Goal: Information Seeking & Learning: Learn about a topic

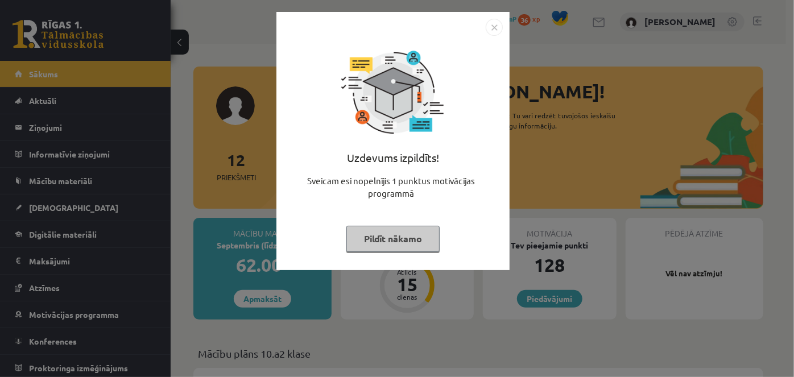
click at [490, 26] on img "Close" at bounding box center [494, 27] width 17 height 17
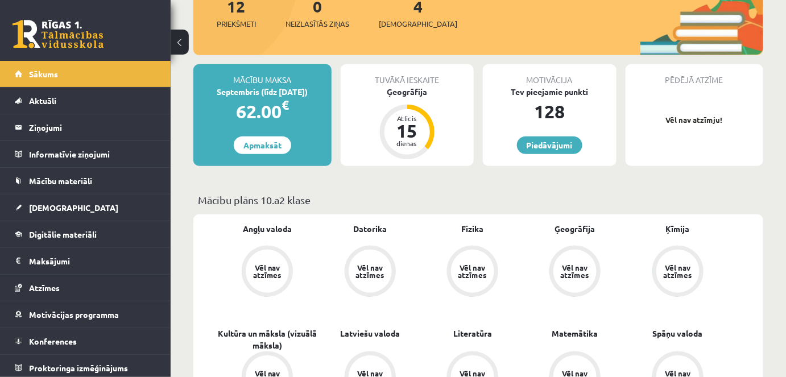
scroll to position [155, 0]
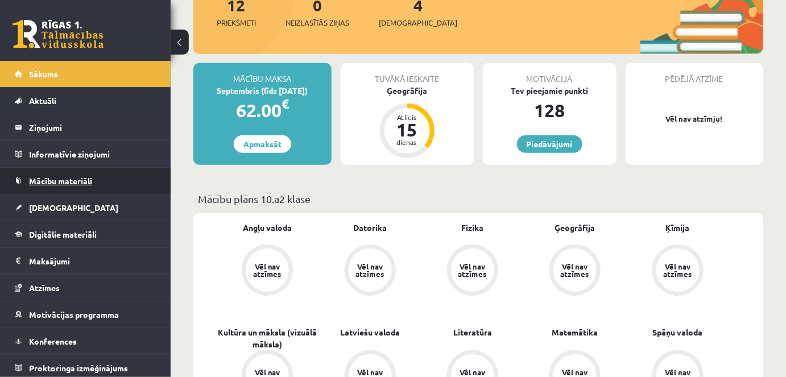
click at [101, 181] on link "Mācību materiāli" at bounding box center [86, 181] width 142 height 26
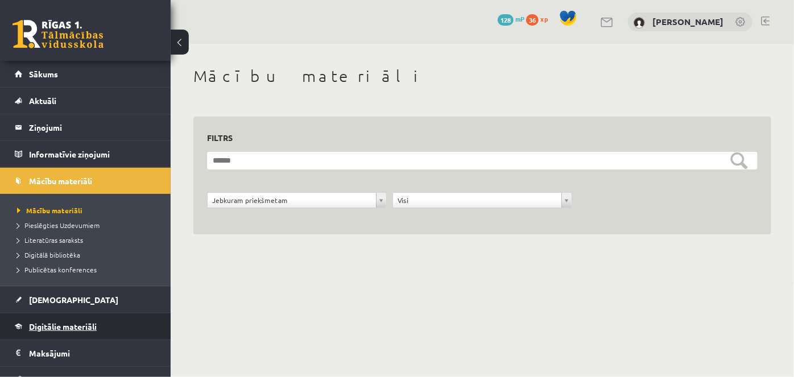
click at [53, 334] on link "Digitālie materiāli" at bounding box center [86, 326] width 142 height 26
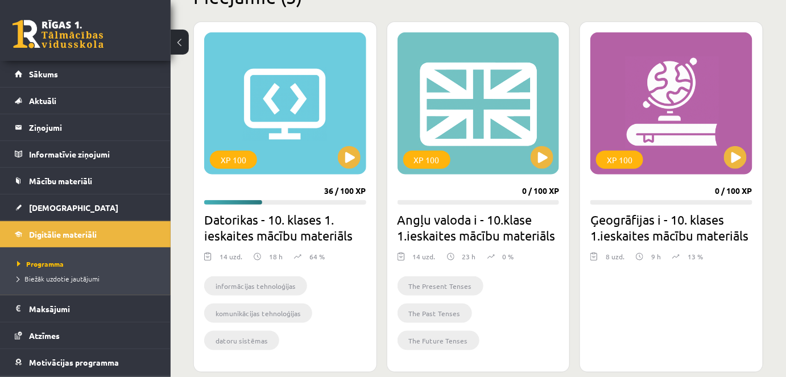
scroll to position [362, 0]
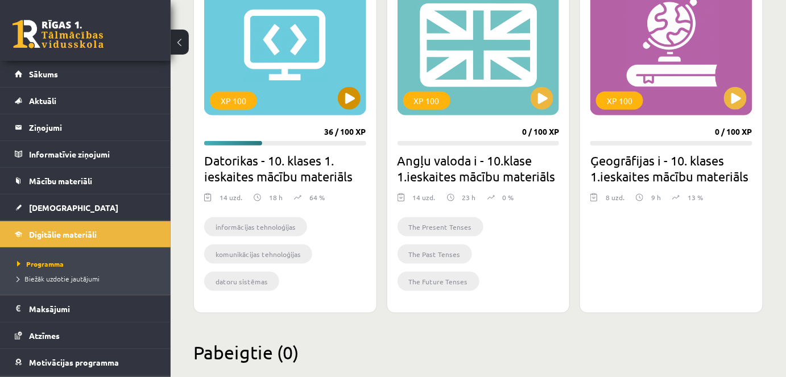
click at [220, 97] on div "XP 100" at bounding box center [233, 101] width 47 height 18
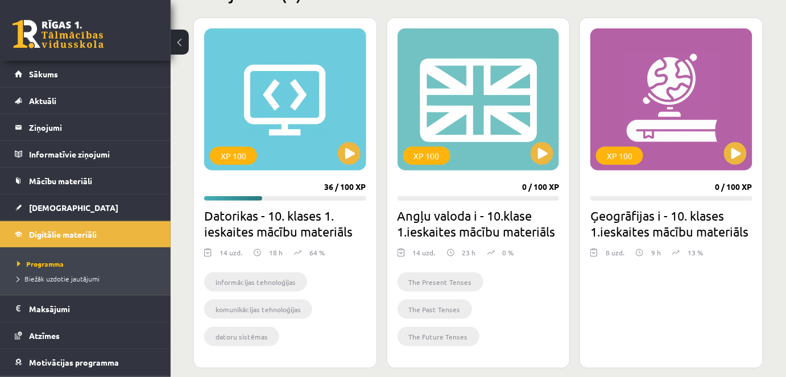
scroll to position [310, 0]
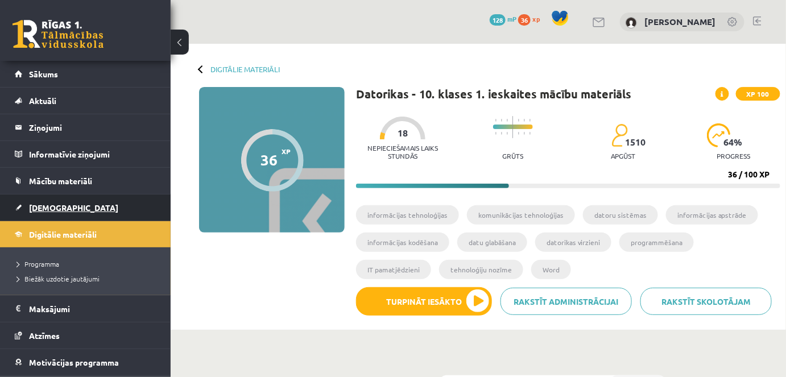
click at [59, 206] on span "[DEMOGRAPHIC_DATA]" at bounding box center [73, 208] width 89 height 10
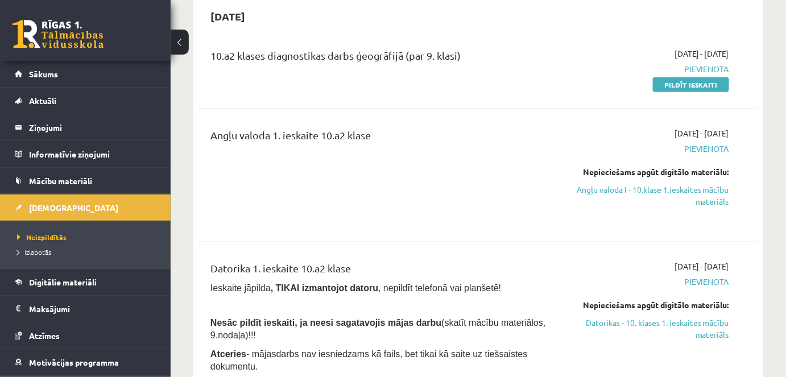
scroll to position [51, 0]
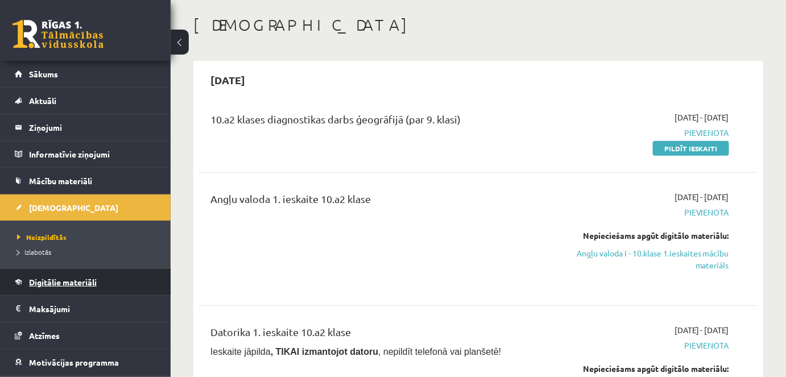
click at [75, 282] on span "Digitālie materiāli" at bounding box center [63, 282] width 68 height 10
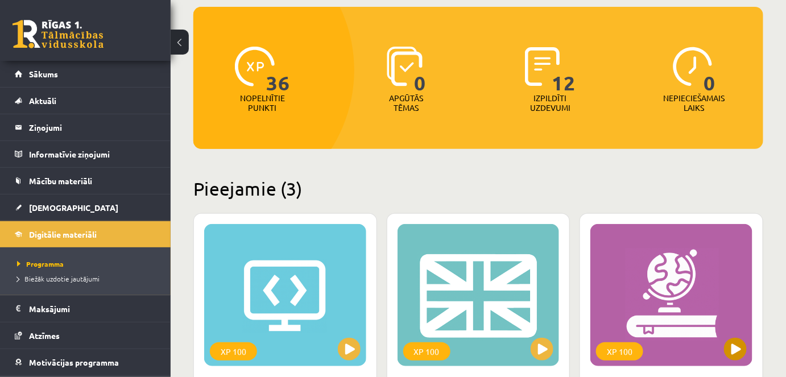
scroll to position [155, 0]
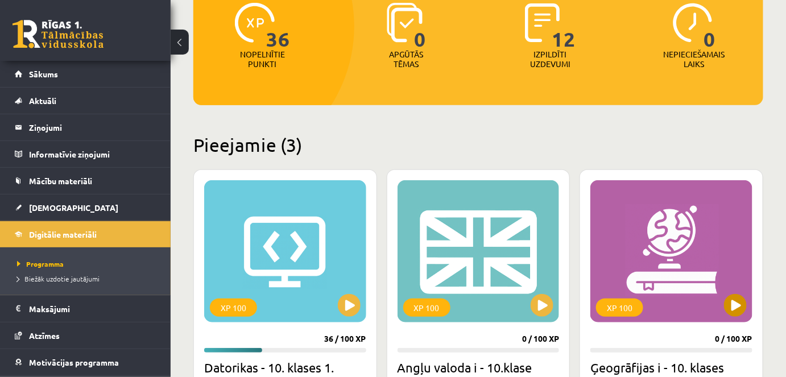
click at [616, 318] on div "XP 100" at bounding box center [671, 251] width 162 height 142
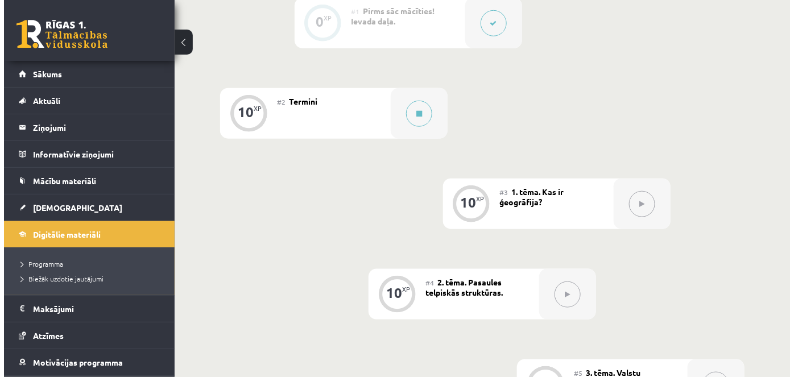
scroll to position [310, 0]
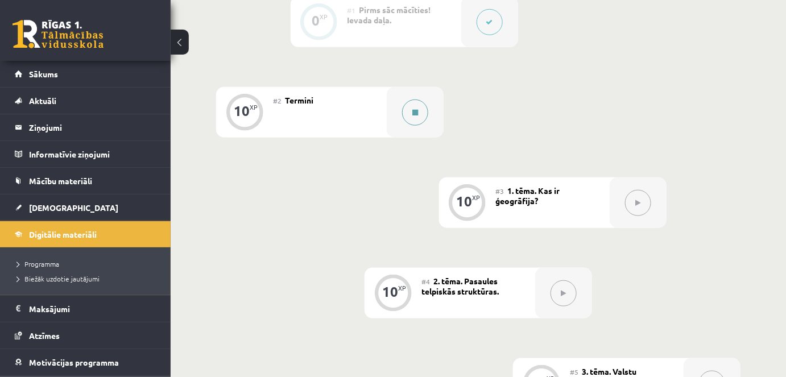
click at [420, 114] on button at bounding box center [415, 113] width 26 height 26
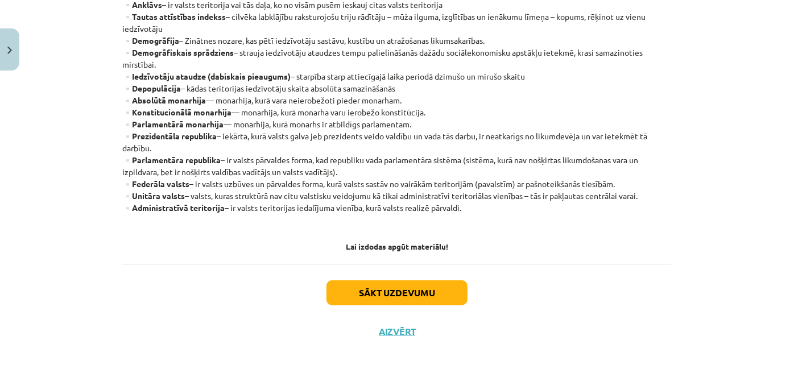
scroll to position [351, 0]
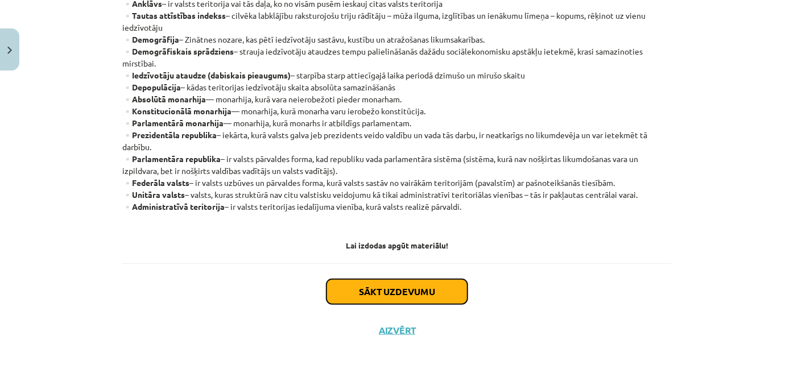
click at [431, 293] on button "Sākt uzdevumu" at bounding box center [397, 291] width 141 height 25
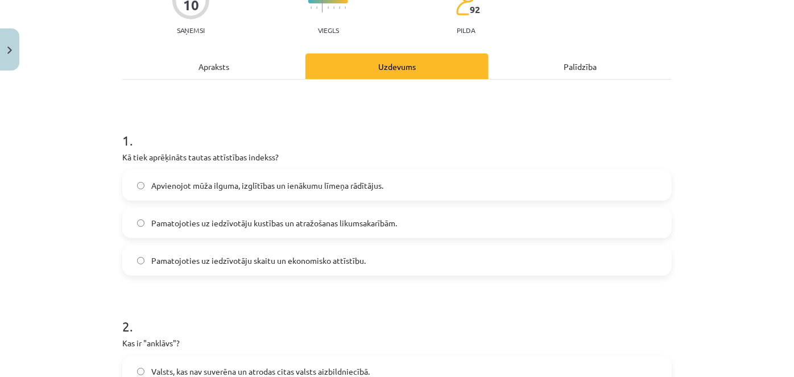
scroll to position [132, 0]
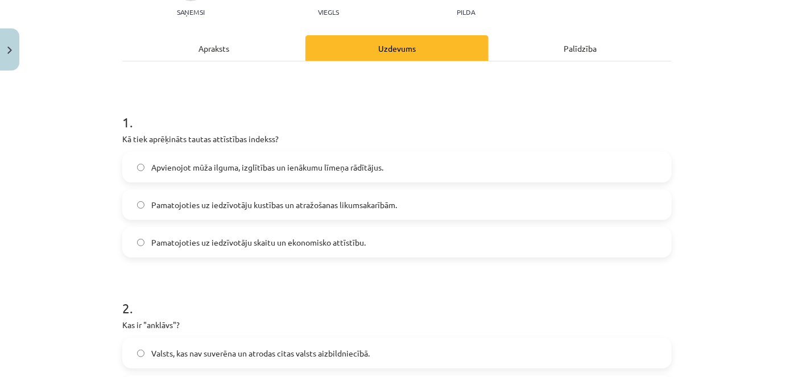
click at [130, 202] on label "Pamatojoties uz iedzīvotāju kustības un atražošanas likumsakarībām." at bounding box center [396, 205] width 547 height 28
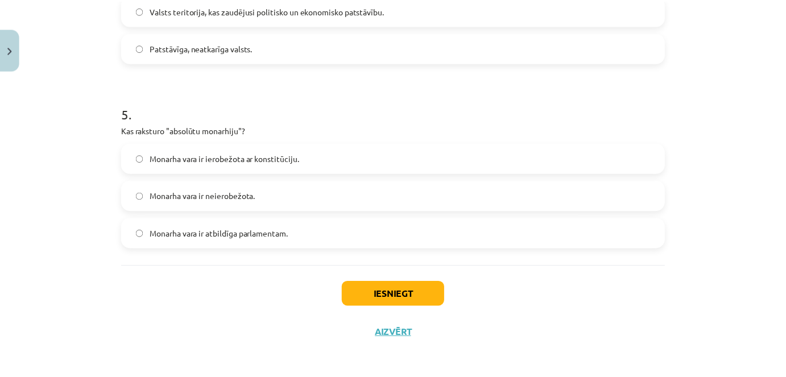
scroll to position [887, 0]
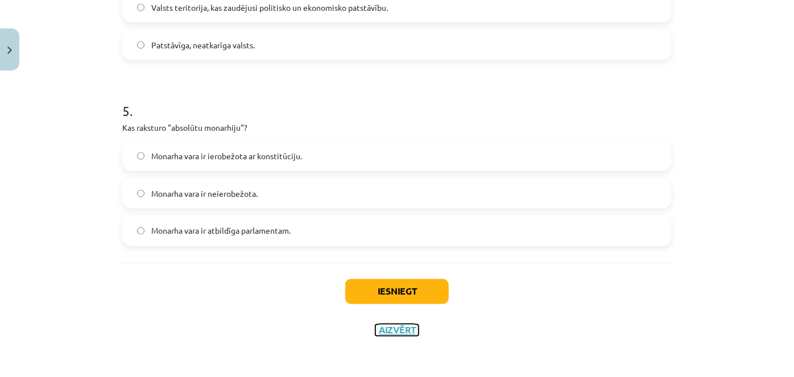
click at [384, 329] on button "Aizvērt" at bounding box center [396, 330] width 43 height 11
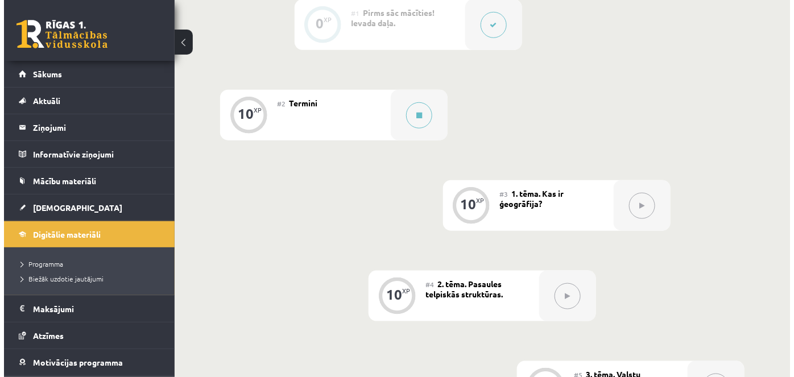
scroll to position [258, 0]
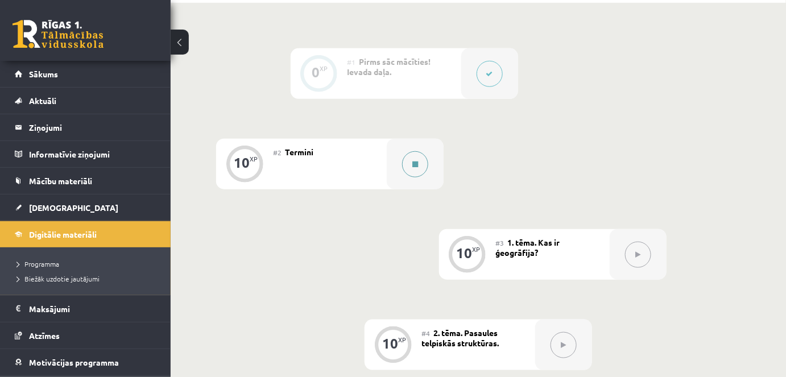
click at [429, 177] on div at bounding box center [415, 164] width 57 height 51
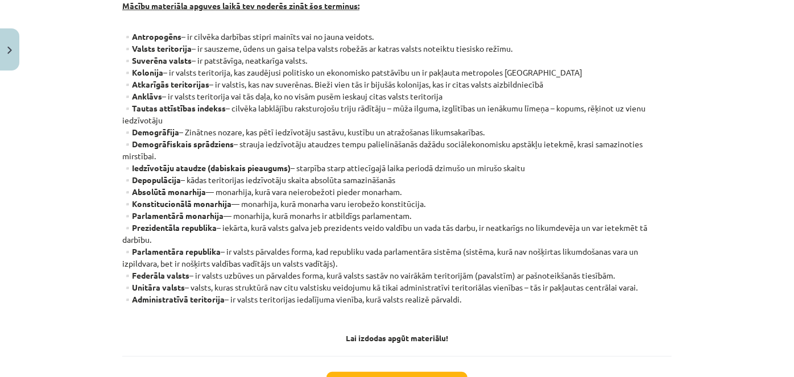
scroll to position [351, 0]
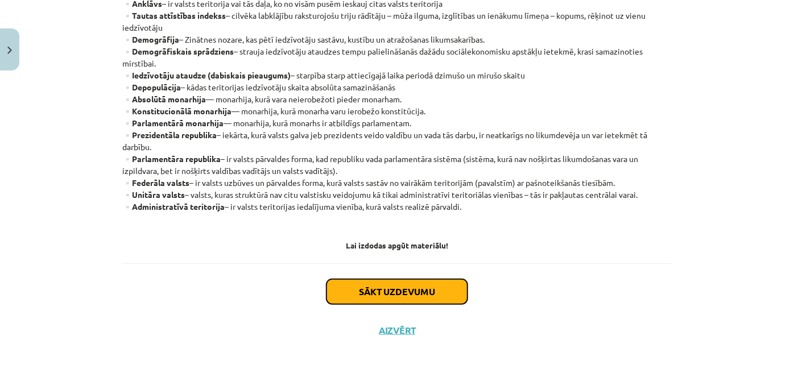
click at [393, 300] on button "Sākt uzdevumu" at bounding box center [397, 291] width 141 height 25
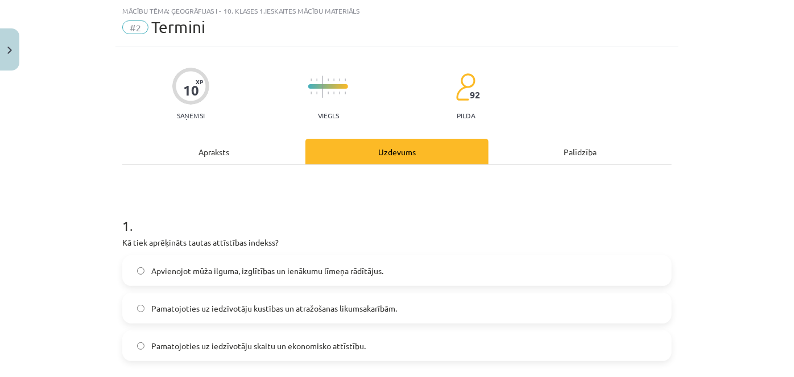
scroll to position [80, 0]
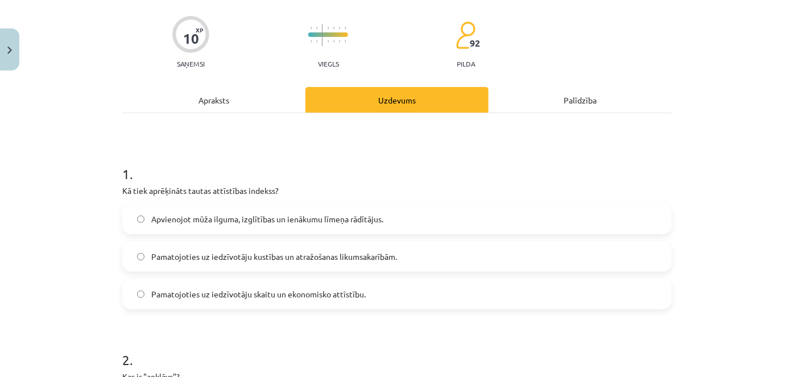
click at [143, 254] on label "Pamatojoties uz iedzīvotāju kustības un atražošanas likumsakarībām." at bounding box center [396, 256] width 547 height 28
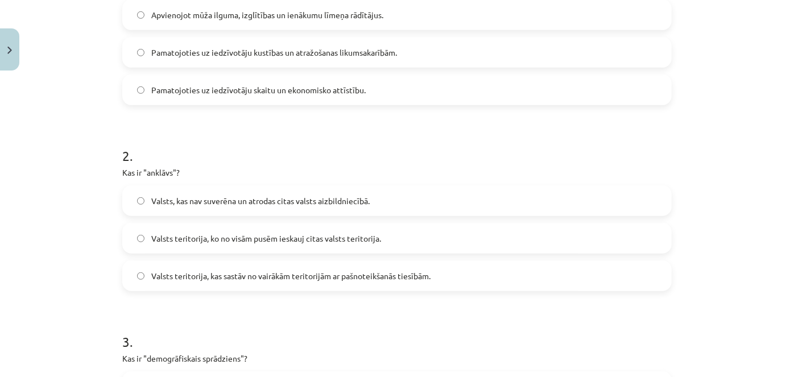
scroll to position [287, 0]
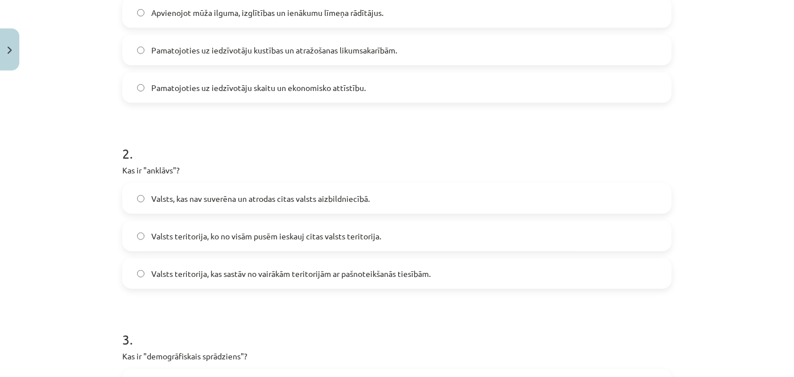
click at [151, 236] on span "Valsts teritorija, ko no visām pusēm ieskauj citas valsts teritorija." at bounding box center [266, 236] width 230 height 12
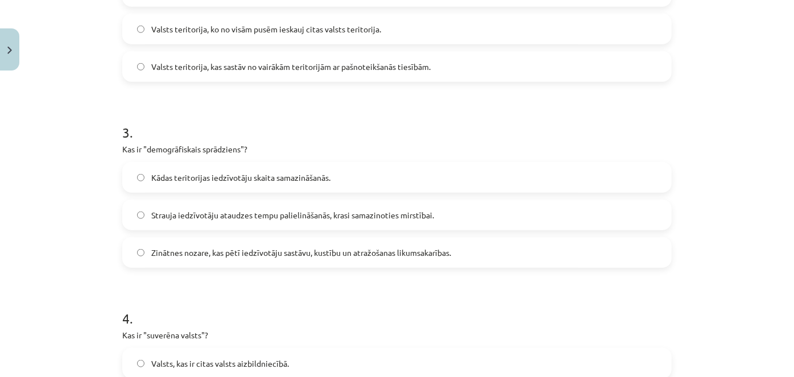
scroll to position [546, 0]
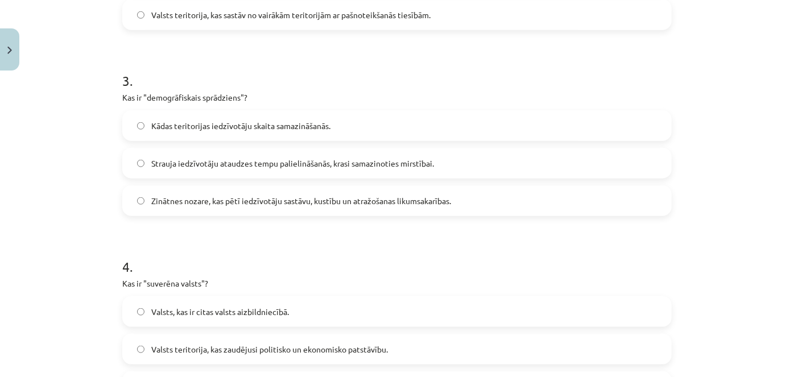
click at [142, 206] on label "Zinātnes nozare, kas pētī iedzīvotāju sastāvu, kustību un atražošanas likumsaka…" at bounding box center [396, 201] width 547 height 28
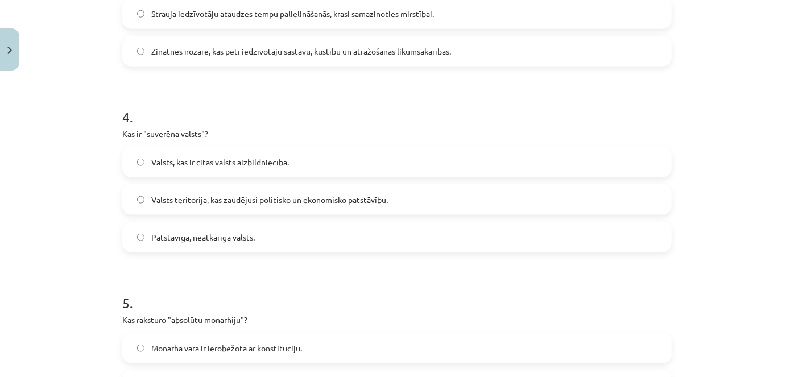
scroll to position [701, 0]
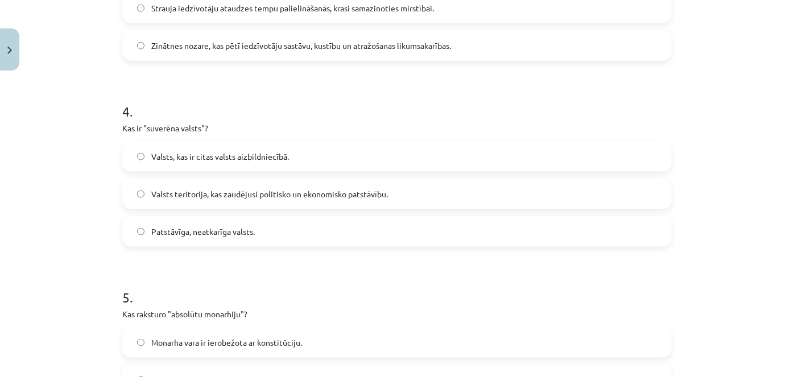
click at [188, 155] on span "Valsts, kas ir citas valsts aizbildniecībā." at bounding box center [220, 157] width 138 height 12
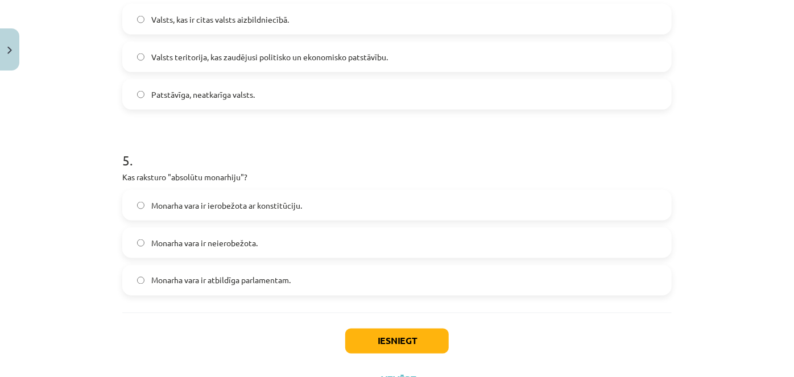
scroll to position [856, 0]
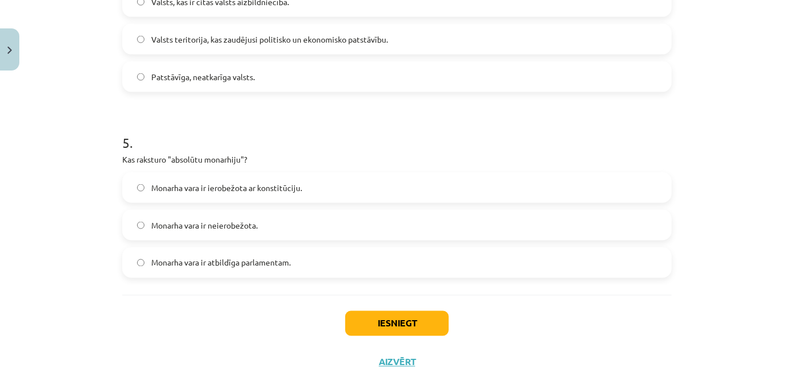
click at [187, 220] on span "Monarha vara ir neierobežota." at bounding box center [204, 226] width 106 height 12
click at [398, 320] on button "Iesniegt" at bounding box center [397, 323] width 104 height 25
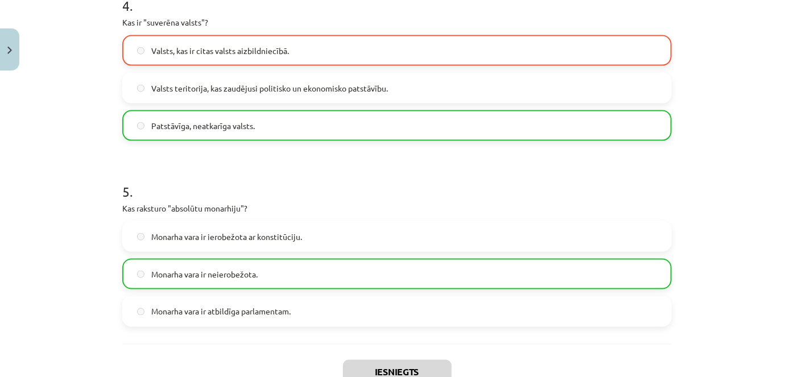
scroll to position [924, 0]
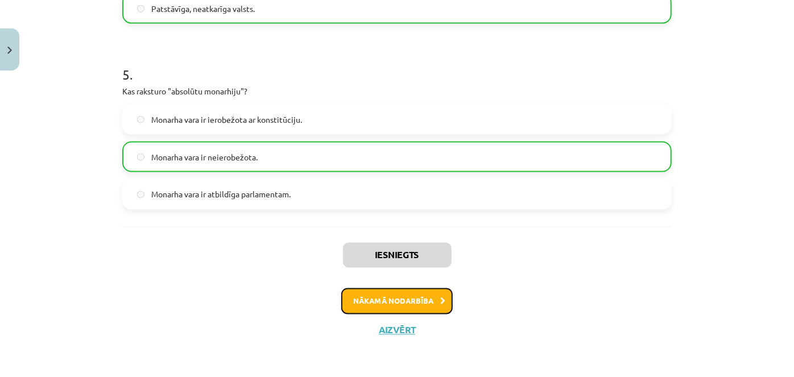
click at [402, 302] on button "Nākamā nodarbība" at bounding box center [396, 301] width 111 height 26
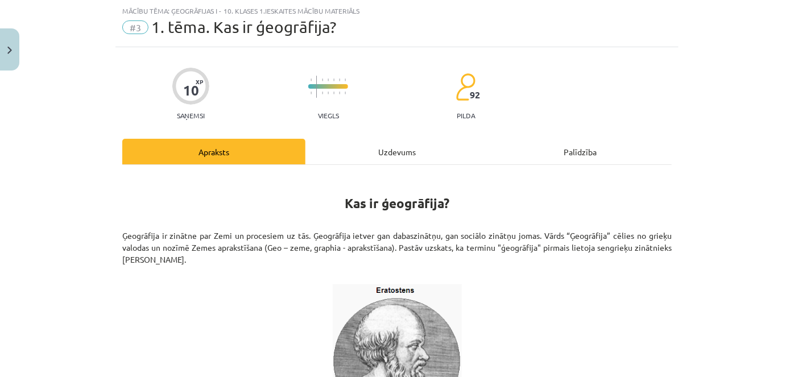
scroll to position [0, 0]
